Goal: Book appointment/travel/reservation

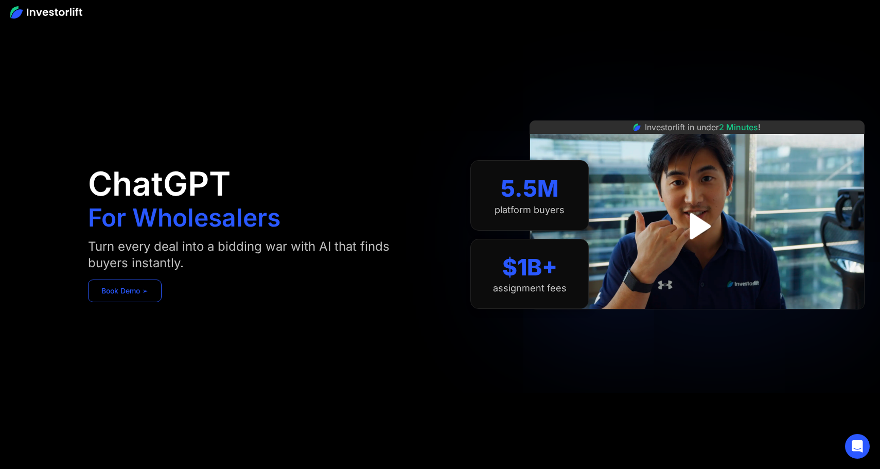
click at [150, 289] on link "Book Demo ➢" at bounding box center [125, 291] width 74 height 23
click at [659, 230] on img at bounding box center [697, 214] width 335 height 189
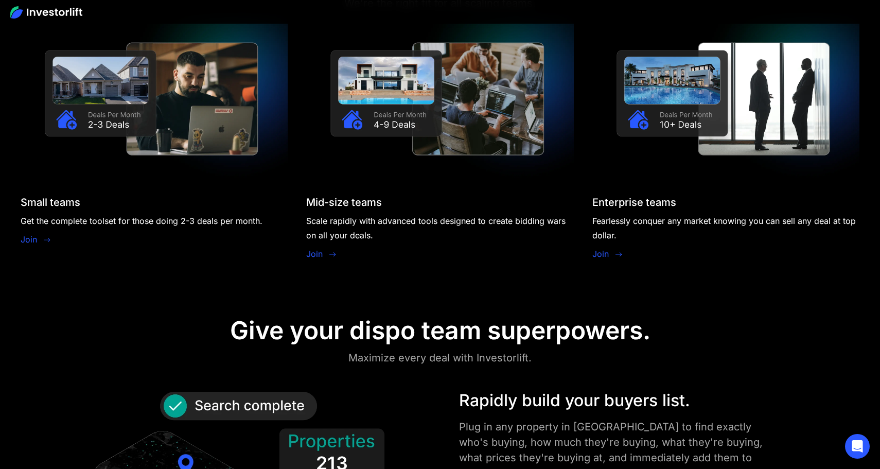
scroll to position [1050, 0]
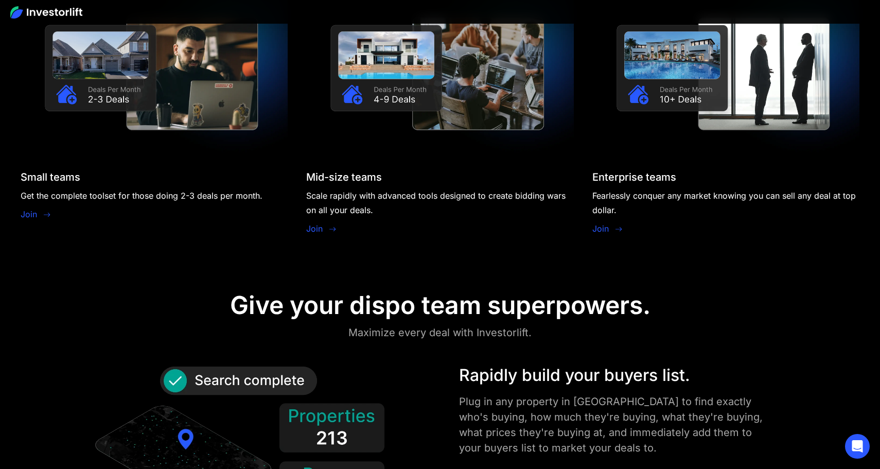
click at [33, 214] on link "Join" at bounding box center [29, 214] width 16 height 12
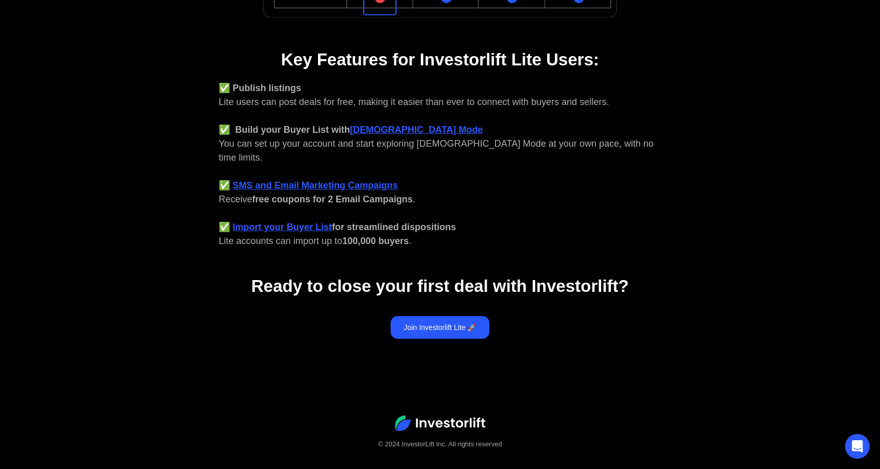
scroll to position [386, 0]
